Goal: Task Accomplishment & Management: Manage account settings

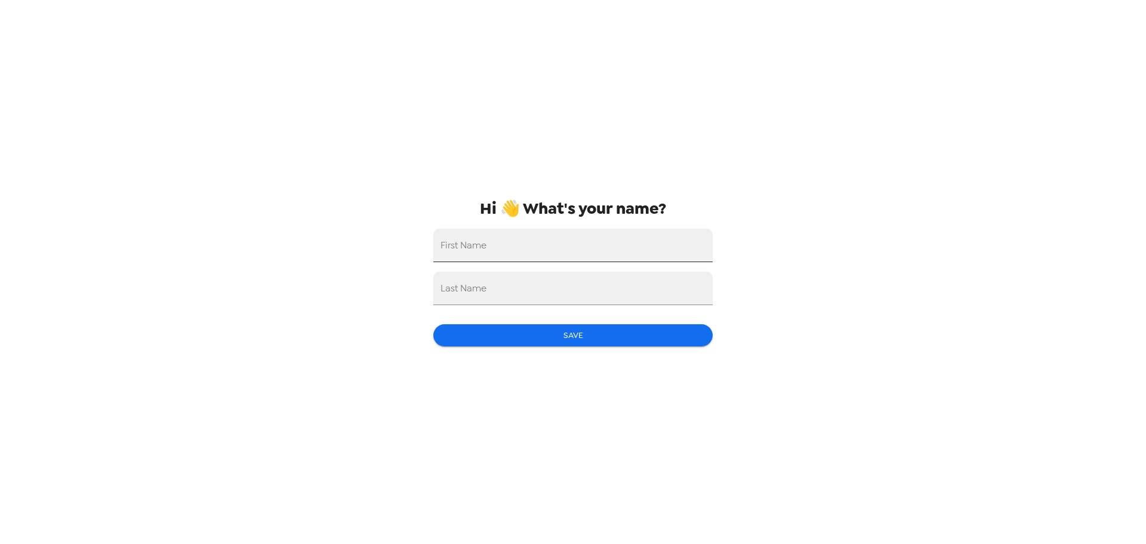
click at [603, 245] on input "First Name" at bounding box center [573, 245] width 279 height 33
type input "[PERSON_NAME]"
type input "SenGupta"
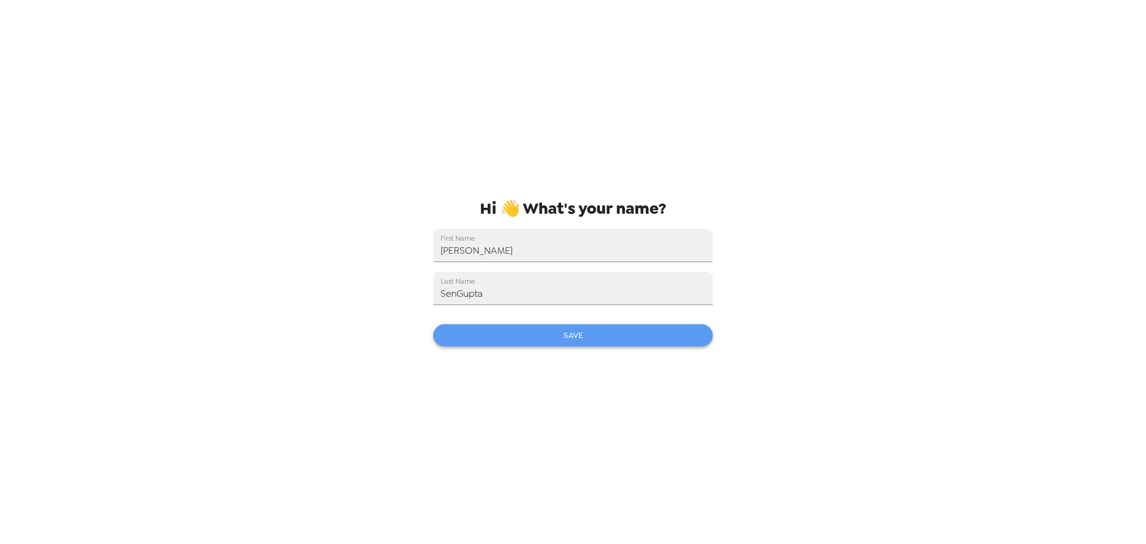
click at [539, 331] on button "Save" at bounding box center [573, 335] width 279 height 22
